Goal: Task Accomplishment & Management: Complete application form

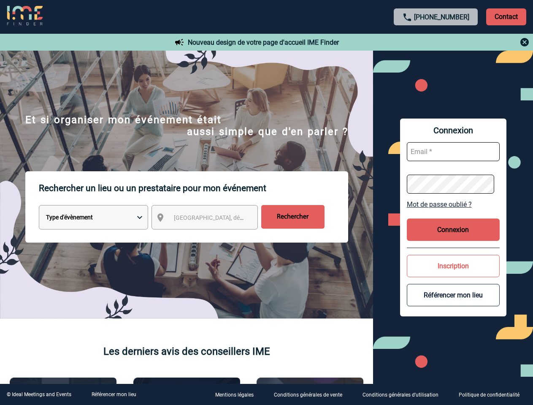
click at [266, 203] on p "Rechercher un lieu ou un prestataire pour mon événement" at bounding box center [193, 188] width 309 height 34
click at [506, 16] on p "Contact" at bounding box center [506, 16] width 40 height 17
click at [436, 42] on div at bounding box center [436, 42] width 188 height 10
click at [212, 187] on div at bounding box center [123, 93] width 246 height 187
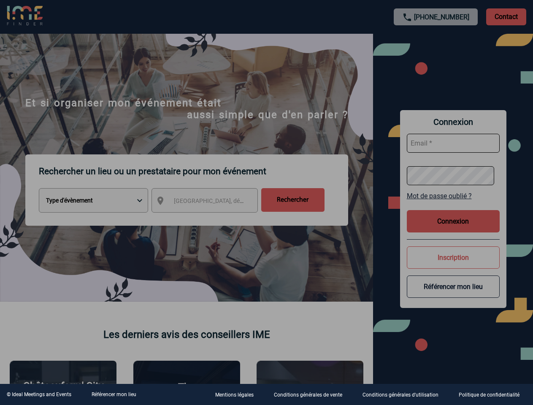
click at [453, 204] on div at bounding box center [266, 202] width 533 height 405
click at [453, 230] on div at bounding box center [266, 202] width 533 height 405
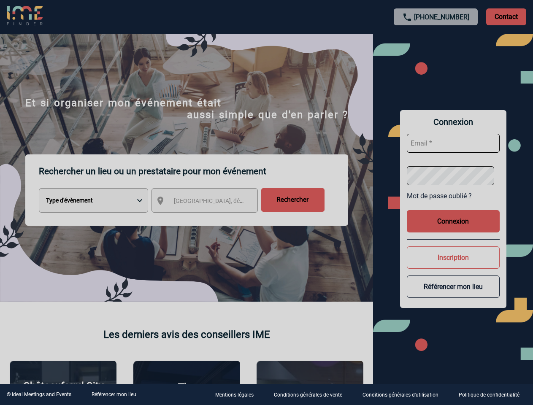
click at [453, 266] on div at bounding box center [266, 202] width 533 height 405
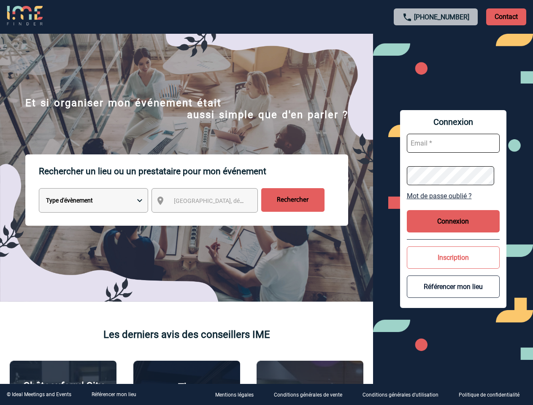
click at [453, 295] on button "Référencer mon lieu" at bounding box center [453, 287] width 93 height 22
click at [114, 395] on link "Référencer mon lieu" at bounding box center [114, 395] width 45 height 6
